Goal: Consume media (video, audio)

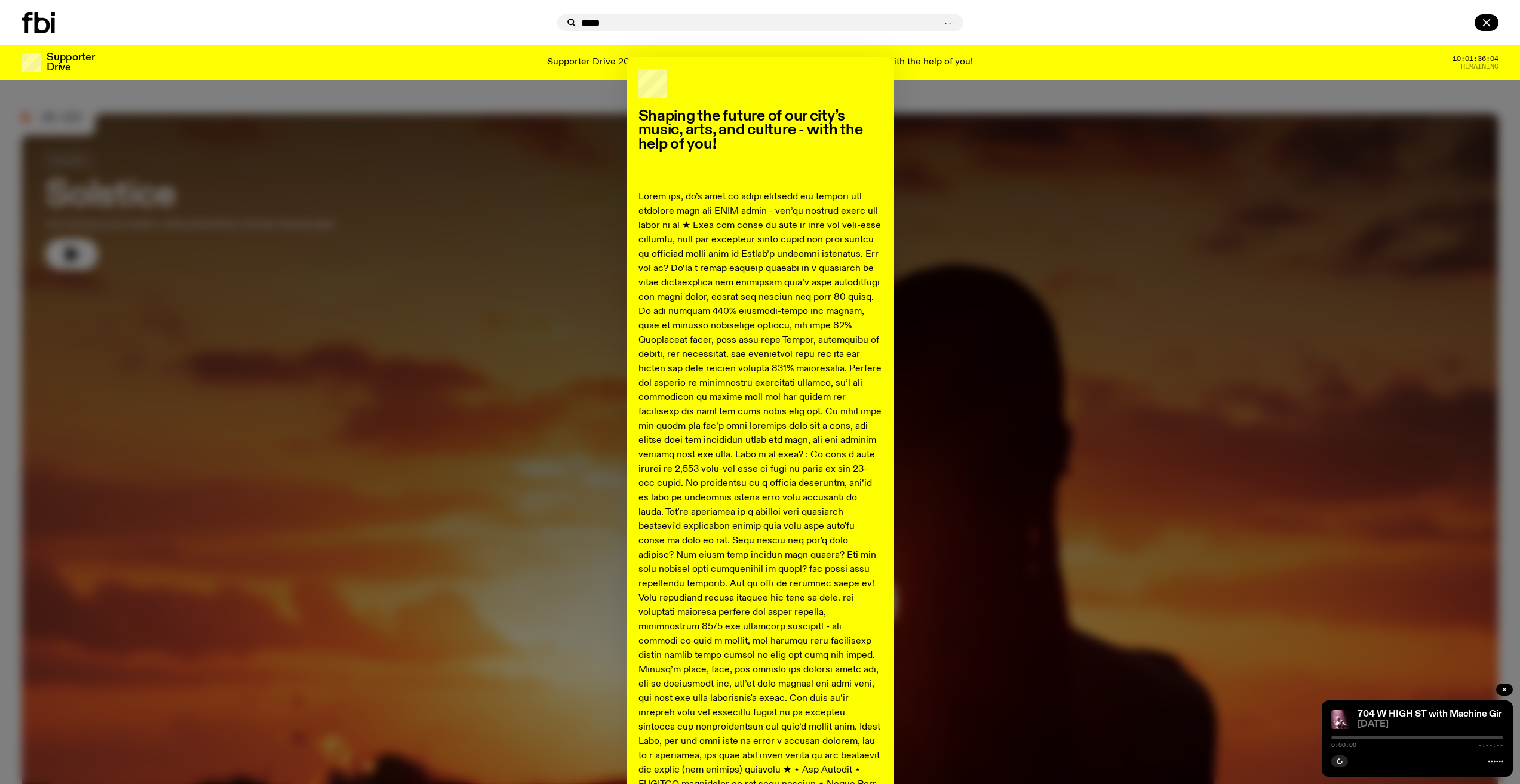
type input "******"
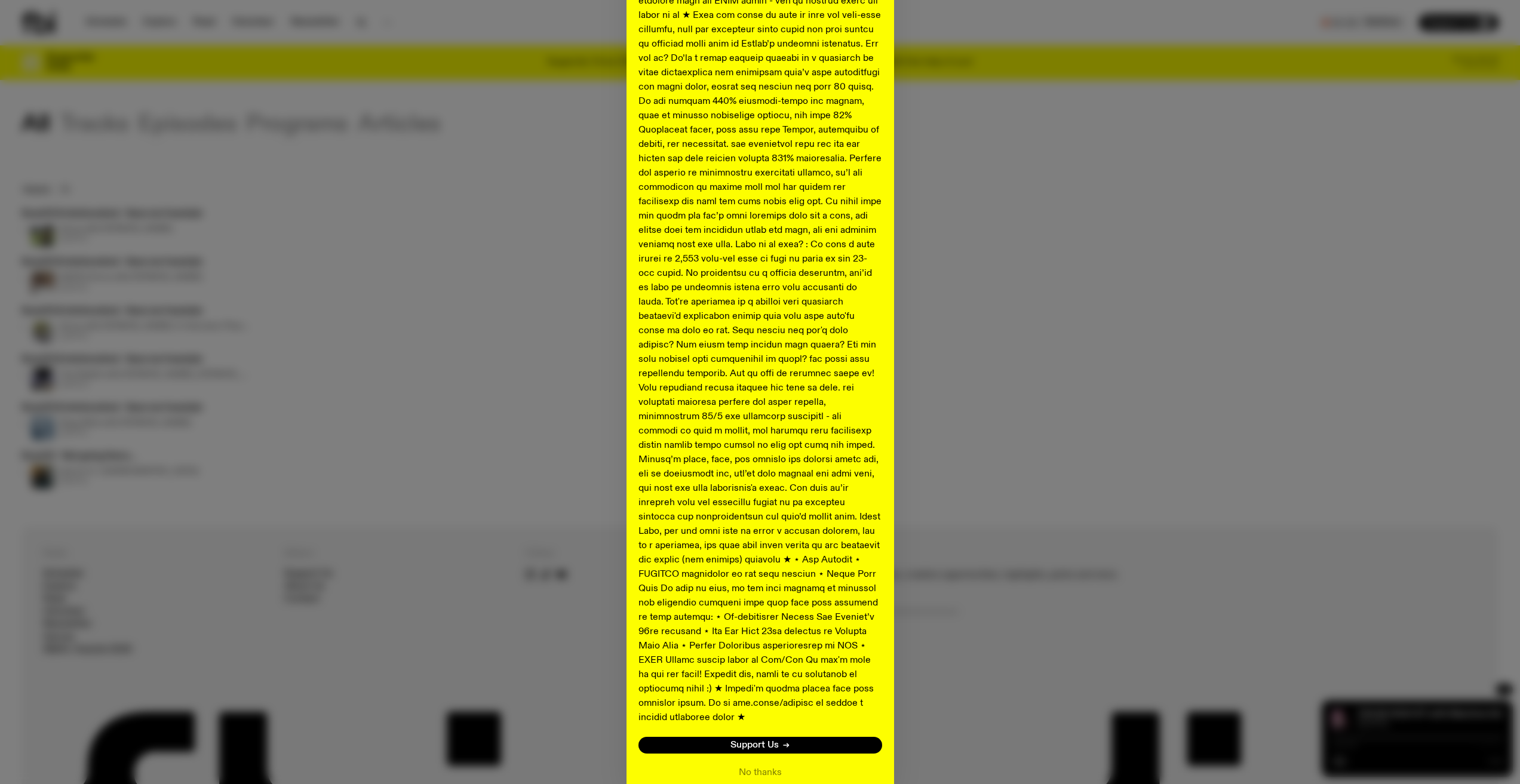
scroll to position [239, 0]
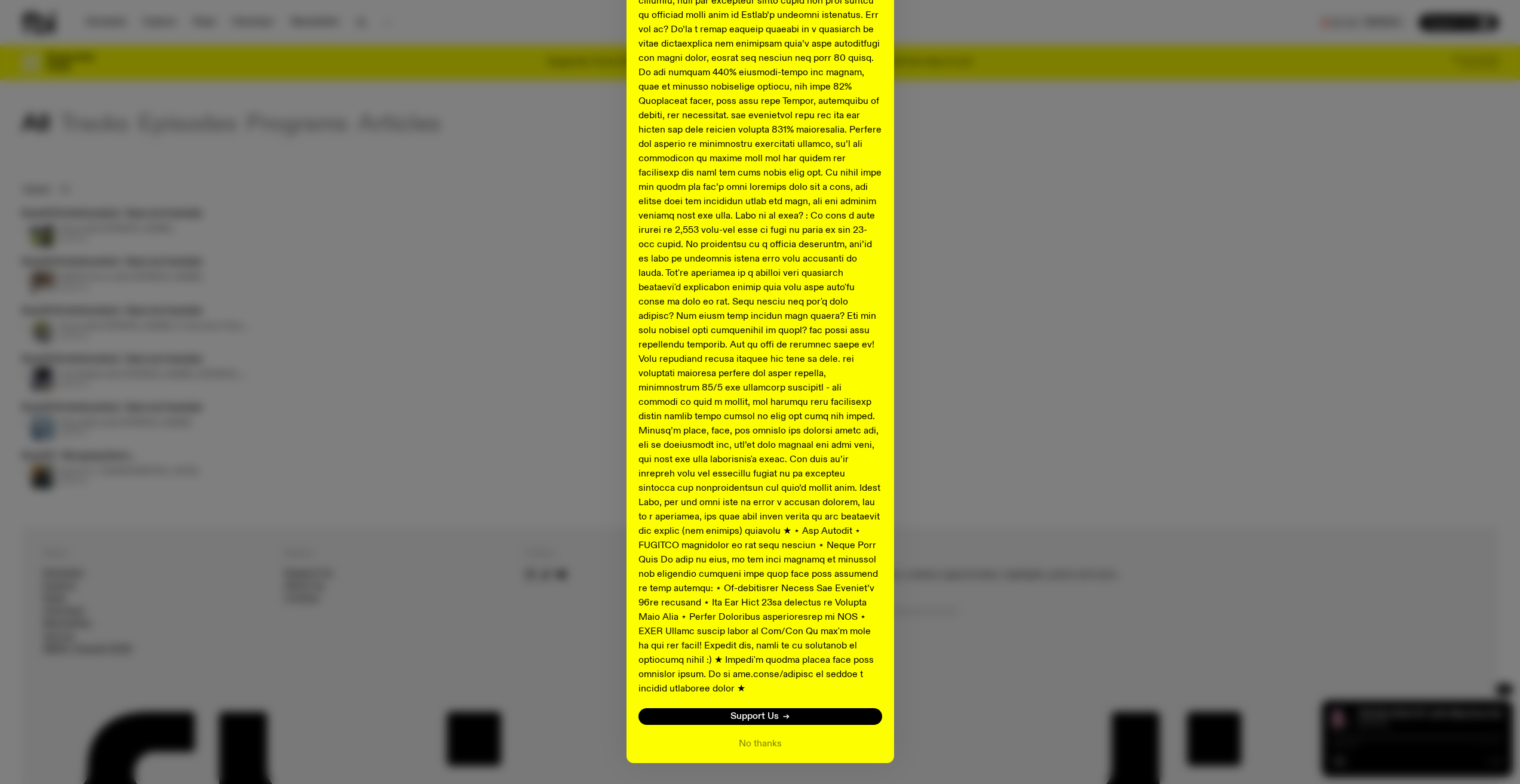
click at [829, 474] on p at bounding box center [760, 323] width 244 height 745
click at [768, 736] on button "No thanks" at bounding box center [760, 744] width 43 height 14
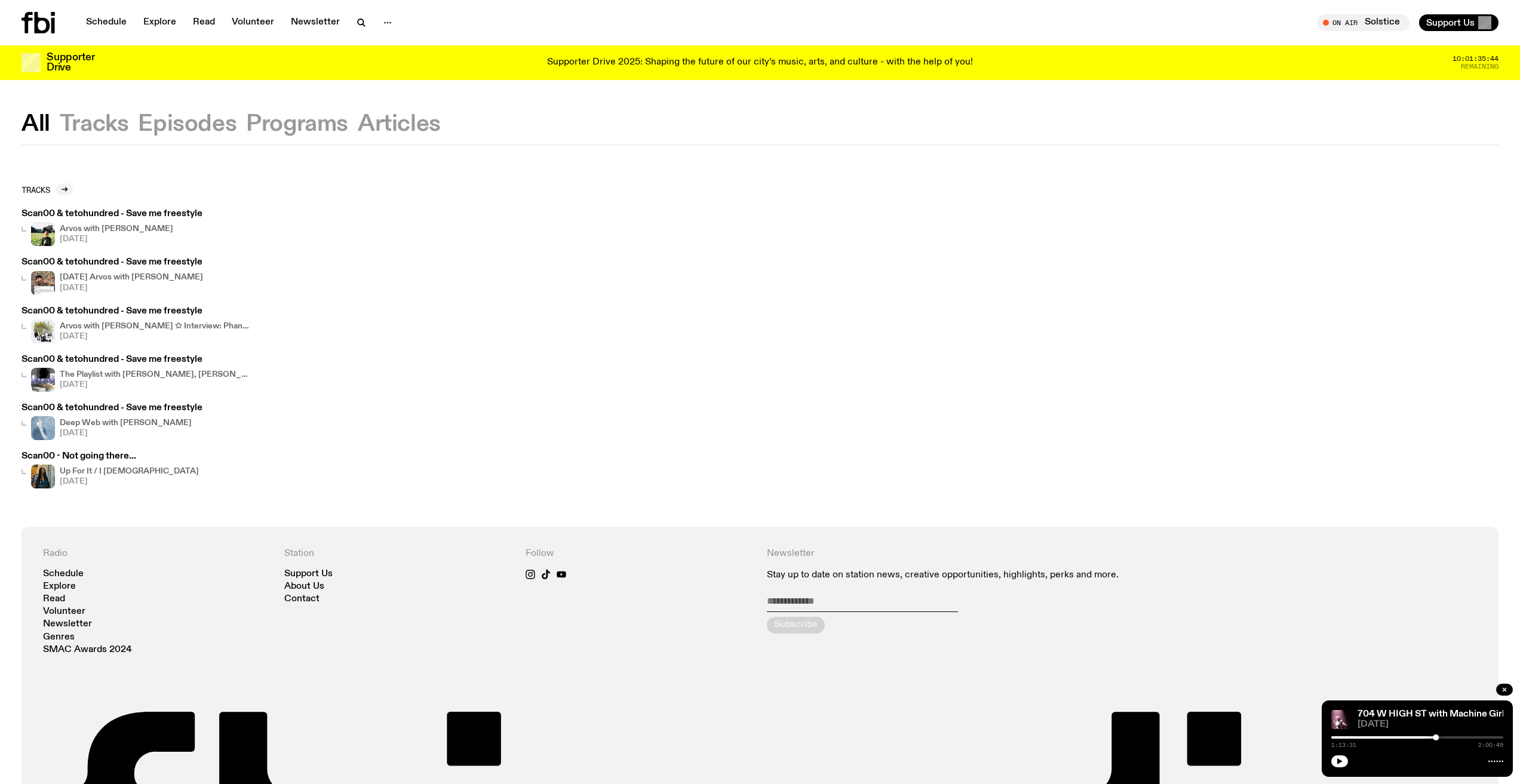
click at [129, 276] on h4 "[DATE] Arvos with [PERSON_NAME]" at bounding box center [131, 277] width 143 height 8
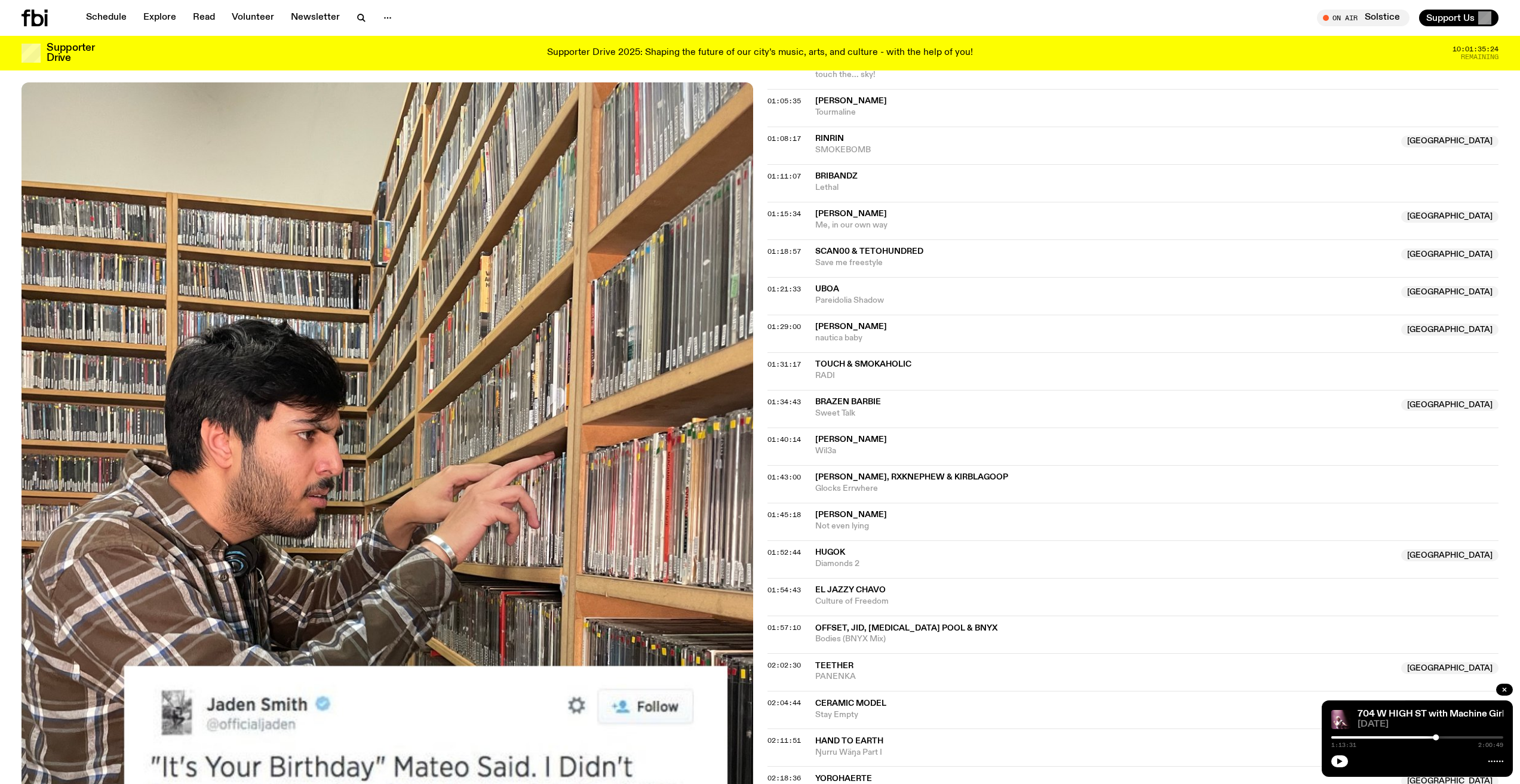
scroll to position [951, 0]
